Goal: Navigation & Orientation: Find specific page/section

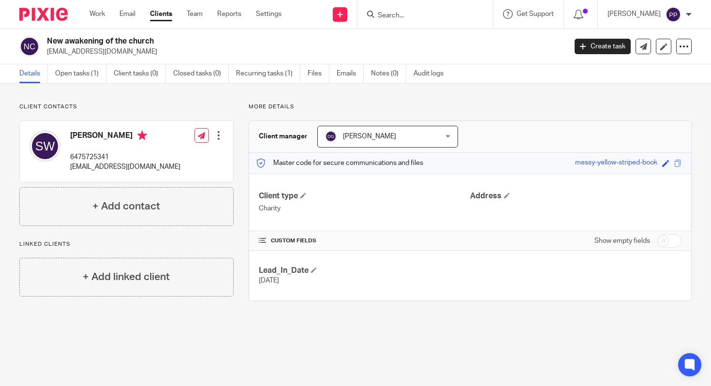
click at [164, 15] on link "Clients" at bounding box center [161, 14] width 22 height 10
click at [164, 16] on link "Clients" at bounding box center [161, 14] width 22 height 10
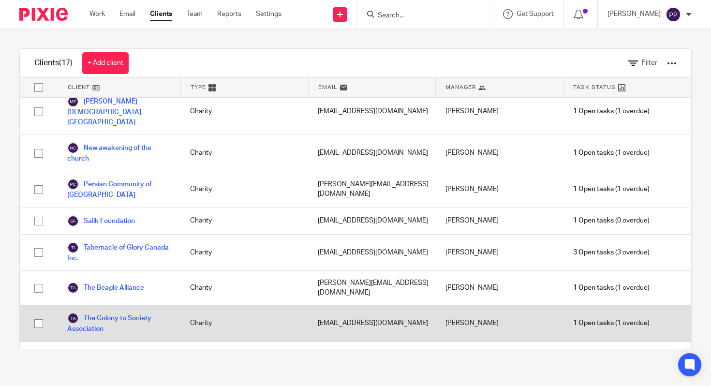
scroll to position [315, 0]
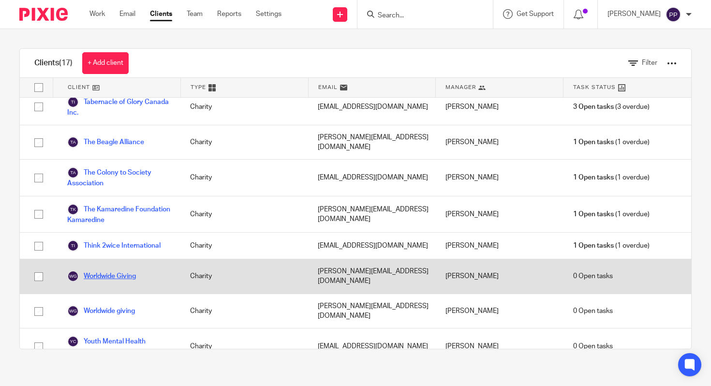
click at [128, 270] on link "Worldwide Giving" at bounding box center [101, 276] width 69 height 12
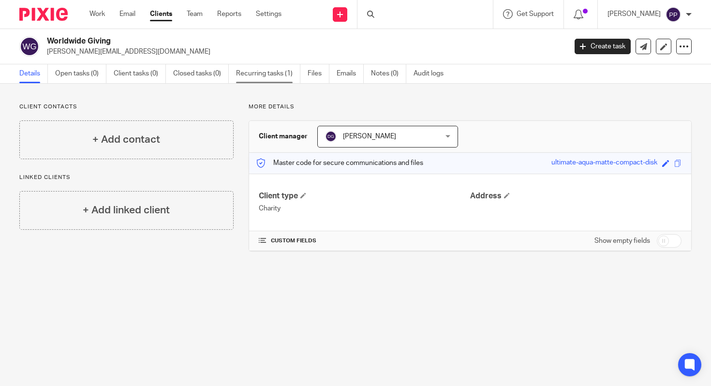
click at [246, 72] on link "Recurring tasks (1)" at bounding box center [268, 73] width 64 height 19
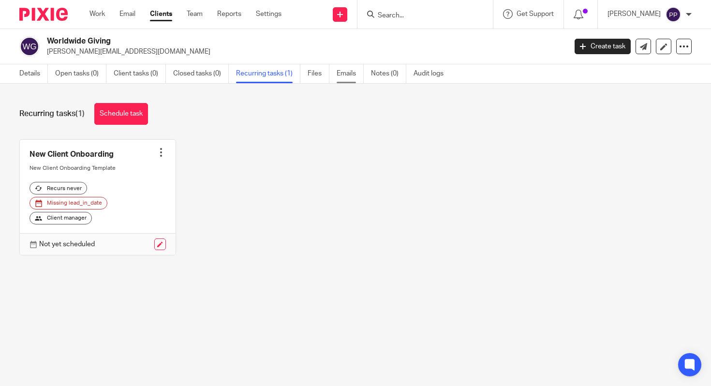
click at [356, 74] on link "Emails" at bounding box center [350, 73] width 27 height 19
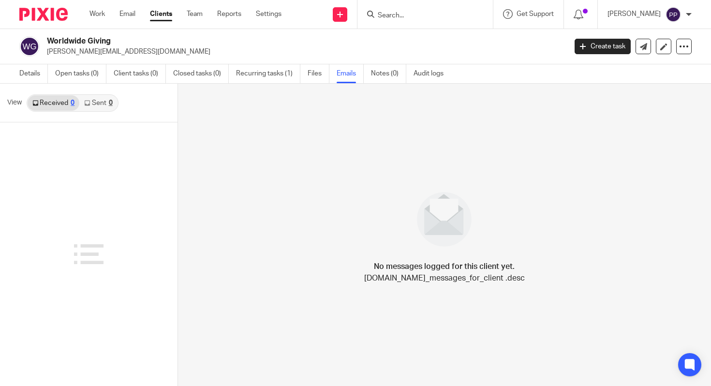
drag, startPoint x: 108, startPoint y: 41, endPoint x: 52, endPoint y: 42, distance: 56.6
click at [52, 42] on h2 "Worldwide Giving" at bounding box center [252, 41] width 411 height 10
click at [106, 41] on h2 "Worldwide Giving" at bounding box center [252, 41] width 411 height 10
drag, startPoint x: 112, startPoint y: 42, endPoint x: 48, endPoint y: 42, distance: 63.9
click at [48, 42] on h2 "Worldwide Giving" at bounding box center [252, 41] width 411 height 10
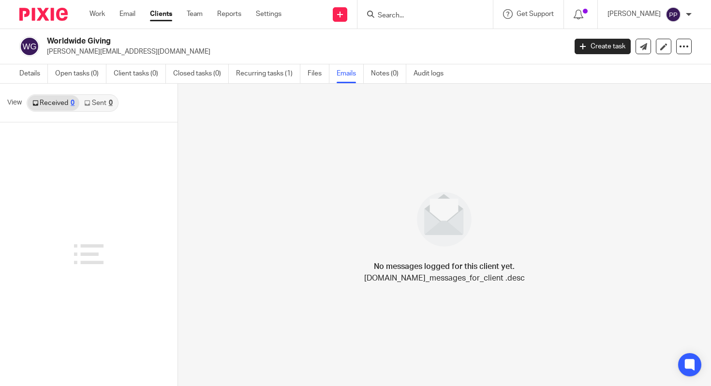
copy h2 "Worldwide Giving"
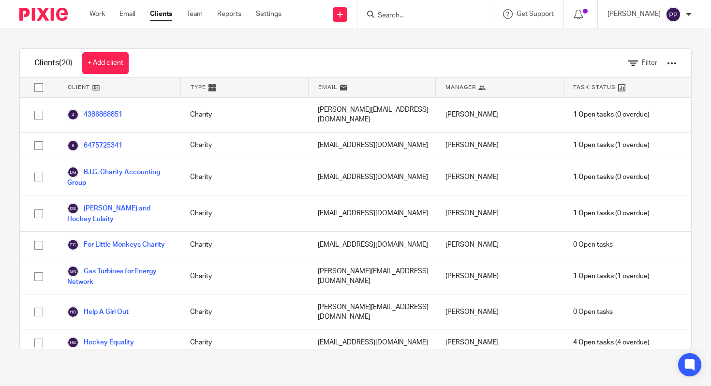
click at [165, 15] on link "Clients" at bounding box center [161, 14] width 22 height 10
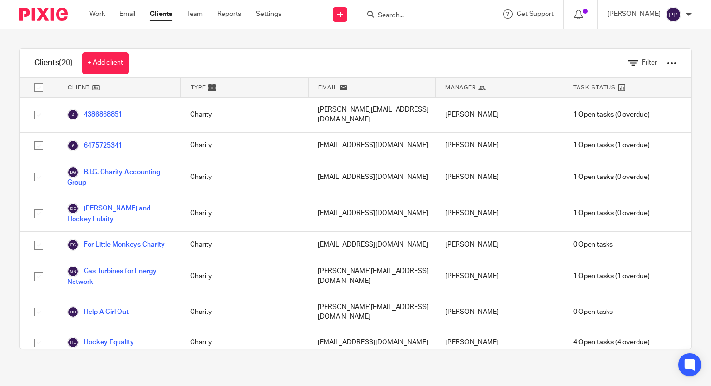
click at [165, 15] on link "Clients" at bounding box center [161, 14] width 22 height 10
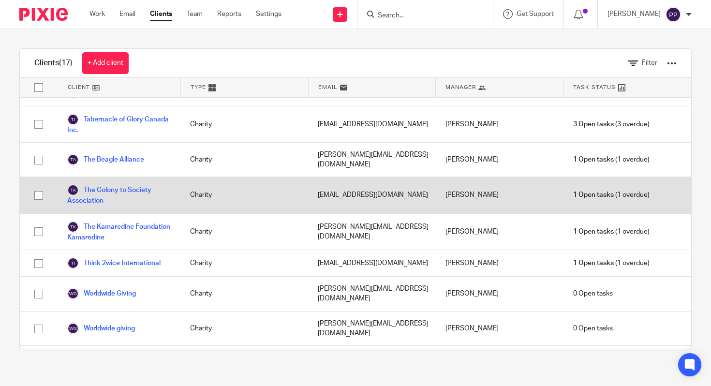
scroll to position [315, 0]
